Goal: Task Accomplishment & Management: Manage account settings

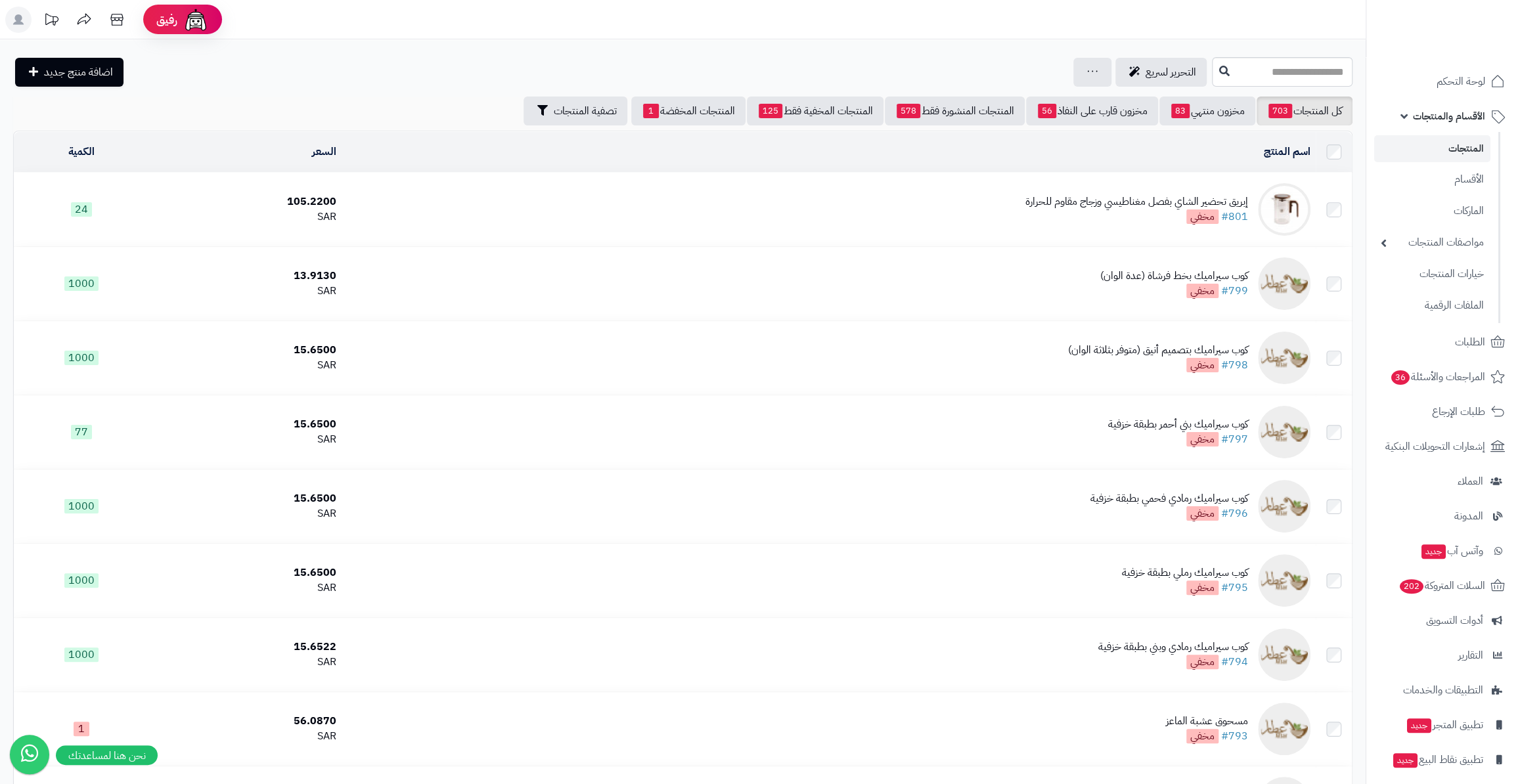
click at [1471, 151] on link "المنتجات" at bounding box center [1432, 149] width 116 height 27
click at [1221, 119] on link "مخزون منتهي 84" at bounding box center [1208, 111] width 96 height 29
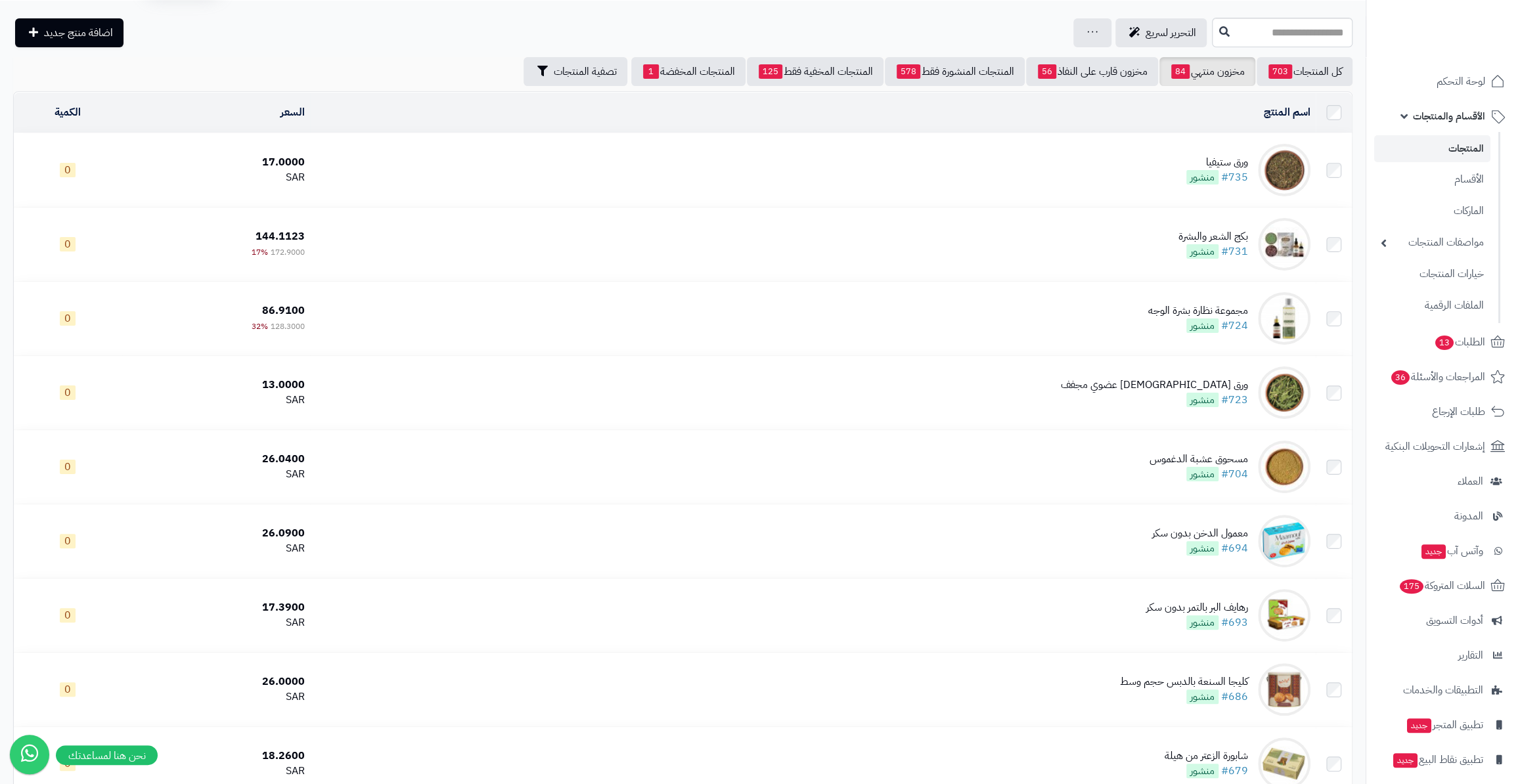
scroll to position [13, 0]
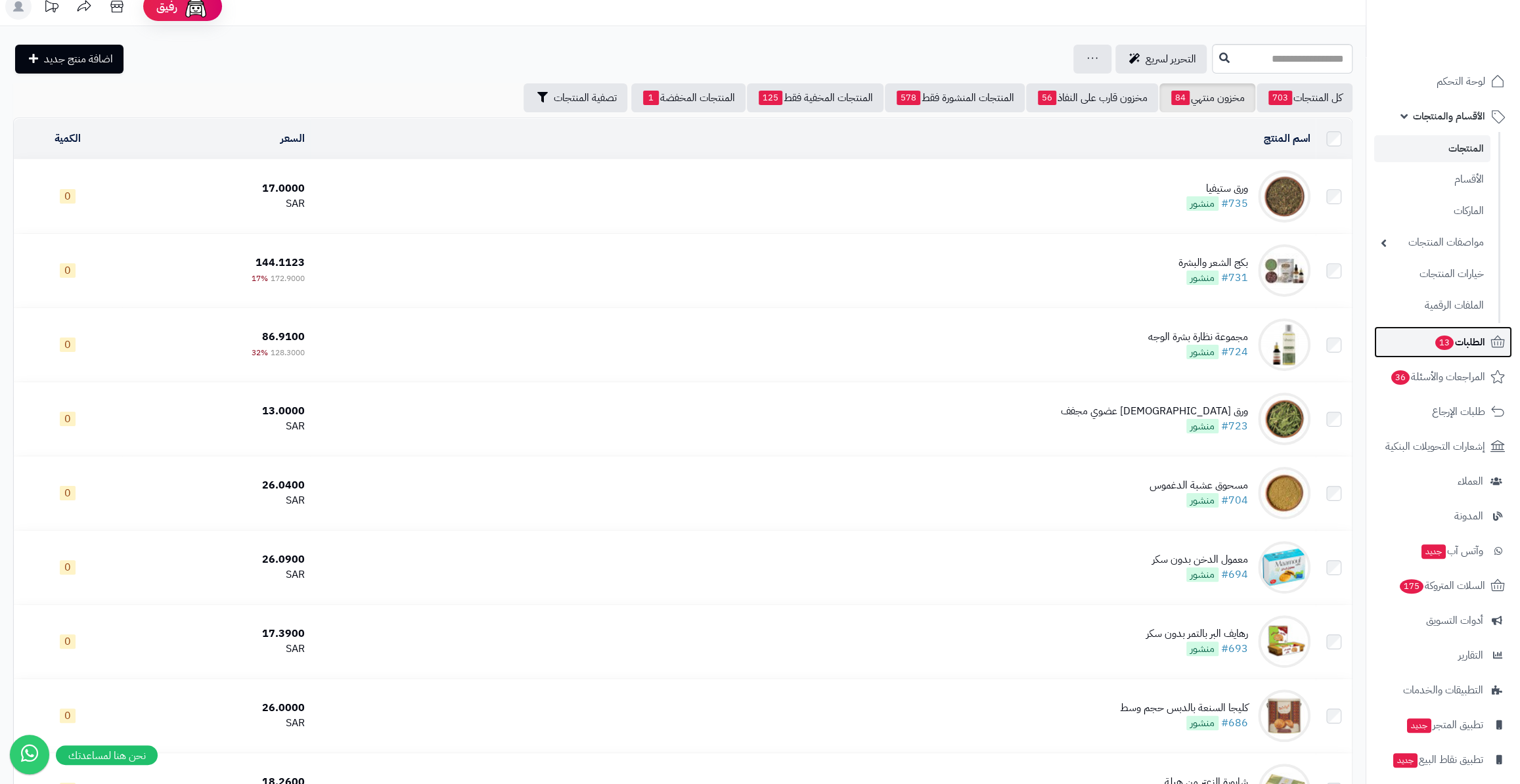
click at [1448, 350] on span "الطلبات 13" at bounding box center [1460, 342] width 51 height 19
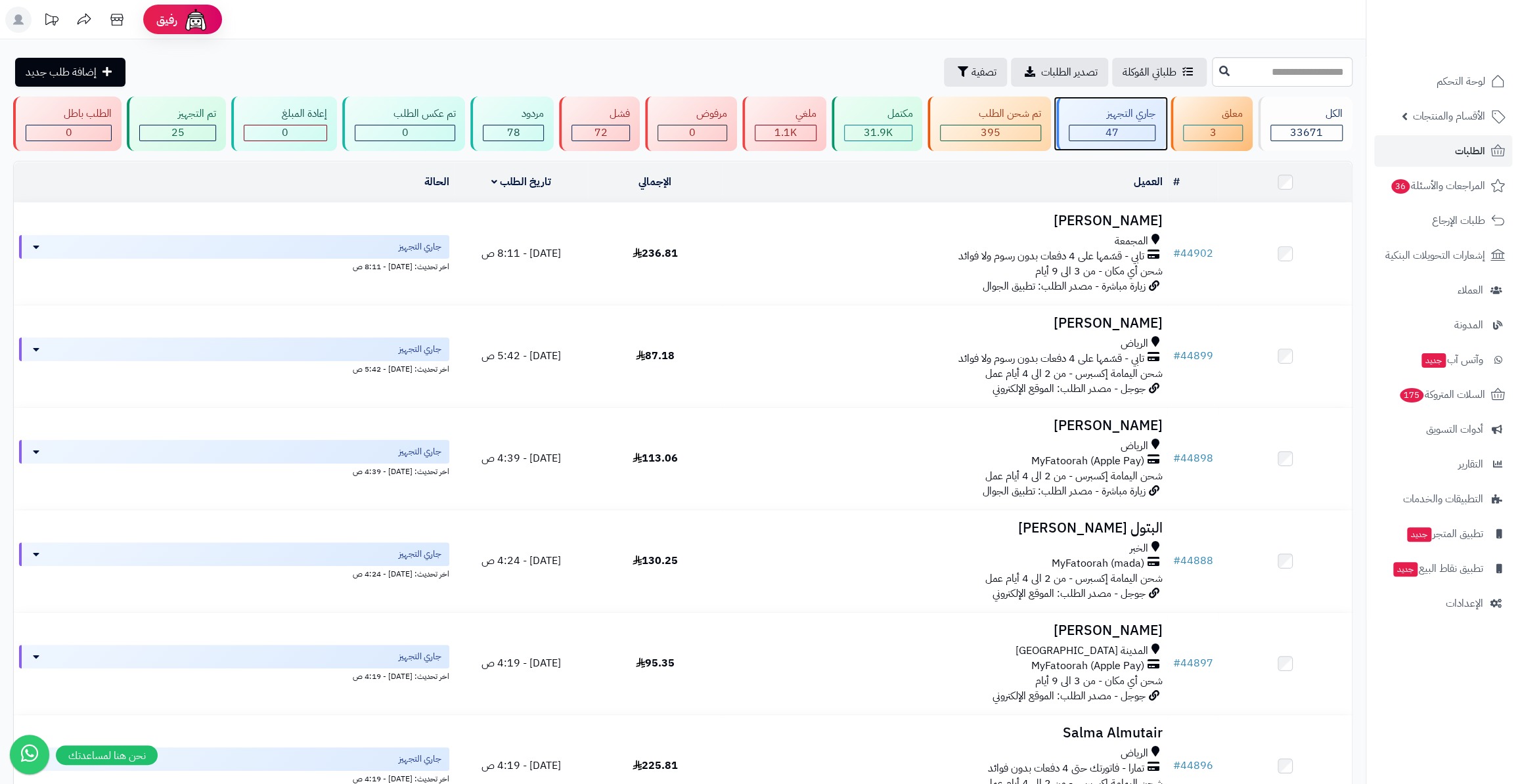
click at [1132, 127] on div "47" at bounding box center [1112, 132] width 85 height 15
click at [1113, 126] on span "47" at bounding box center [1112, 132] width 13 height 15
click at [1459, 157] on span "الطلبات" at bounding box center [1470, 151] width 30 height 19
click at [1472, 138] on link "الطلبات" at bounding box center [1443, 151] width 138 height 32
